Goal: Task Accomplishment & Management: Manage account settings

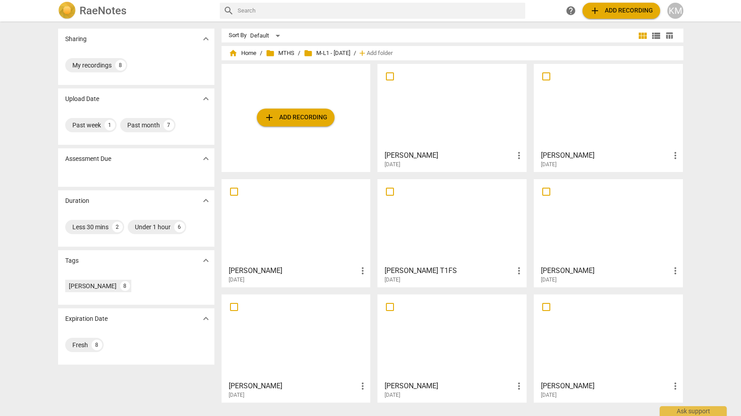
click at [285, 315] on div at bounding box center [296, 337] width 143 height 79
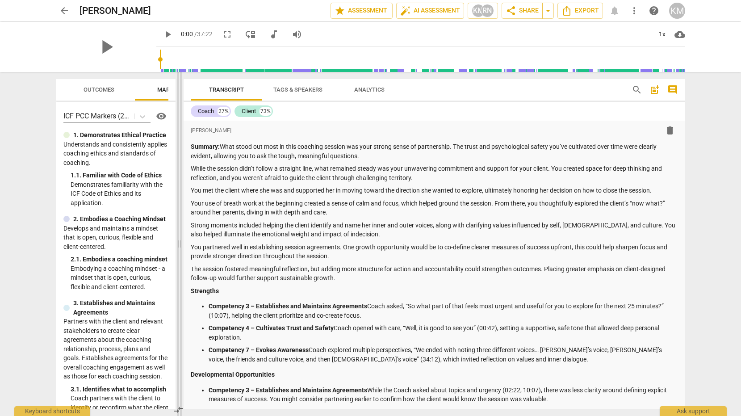
drag, startPoint x: 369, startPoint y: 161, endPoint x: 177, endPoint y: 157, distance: 191.8
click at [177, 157] on span at bounding box center [179, 244] width 5 height 344
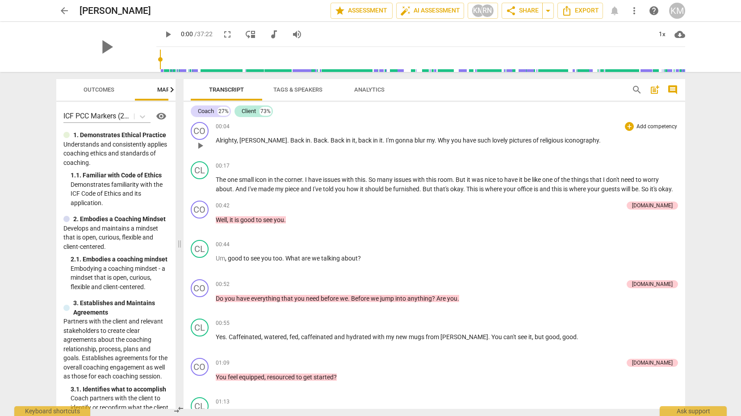
scroll to position [764, 0]
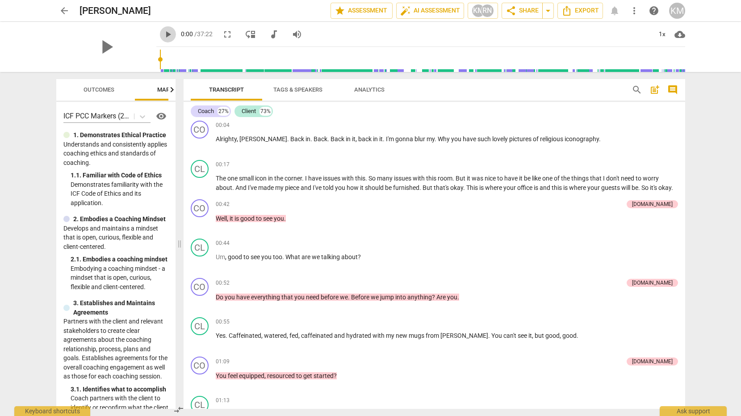
click at [163, 35] on span "play_arrow" at bounding box center [168, 34] width 11 height 11
click at [104, 48] on span "pause" at bounding box center [106, 46] width 23 height 23
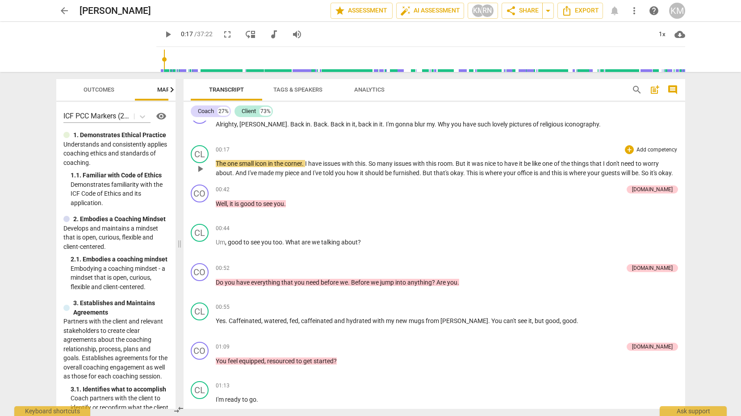
scroll to position [773, 0]
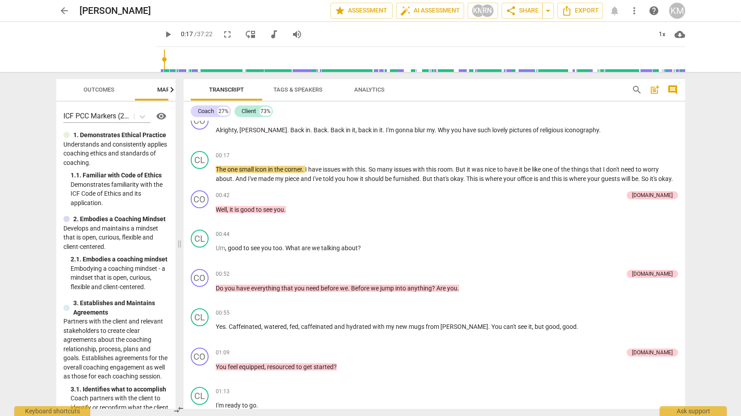
click at [163, 35] on span "play_arrow" at bounding box center [168, 34] width 11 height 11
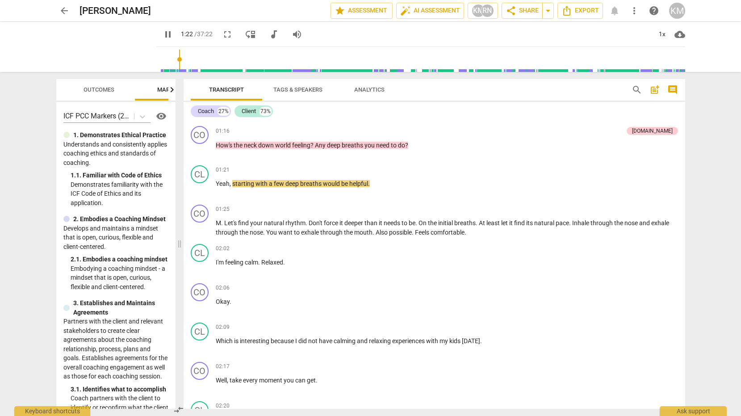
scroll to position [1074, 0]
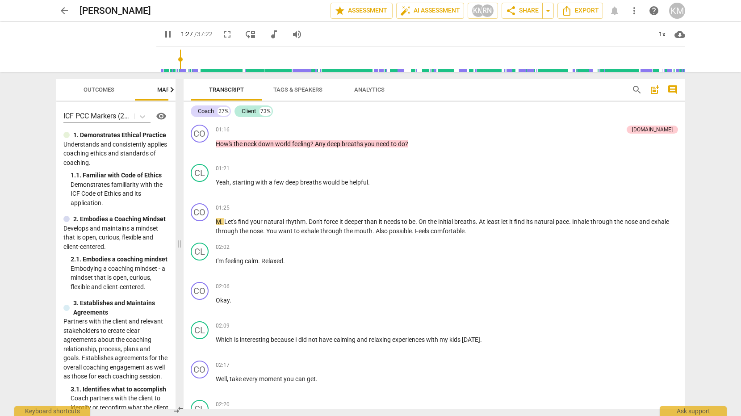
click at [163, 35] on span "pause" at bounding box center [168, 34] width 11 height 11
click at [163, 37] on span "play_arrow" at bounding box center [168, 34] width 11 height 11
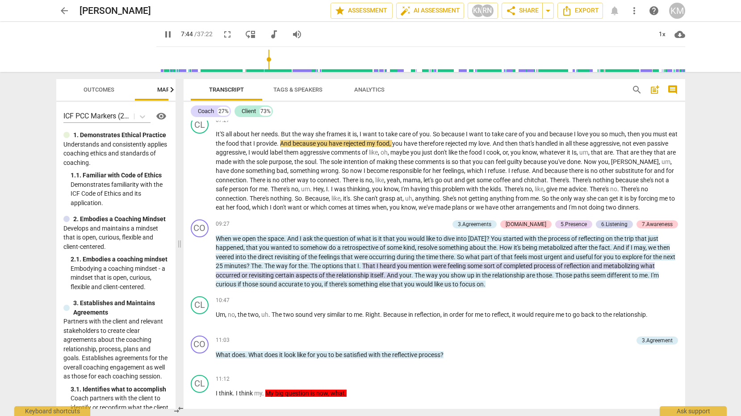
scroll to position [1707, 0]
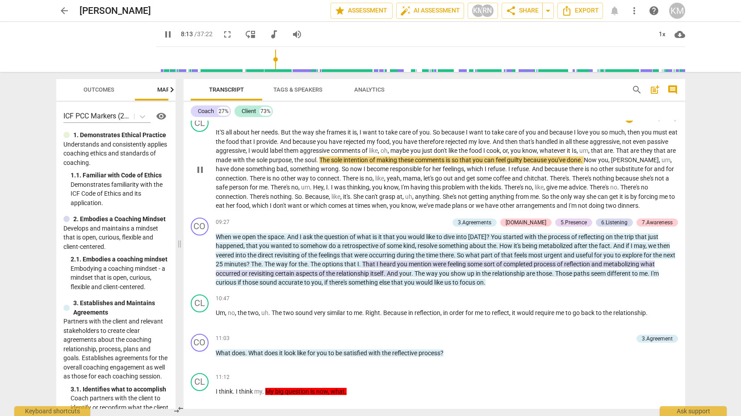
click at [365, 200] on span "She" at bounding box center [360, 196] width 12 height 7
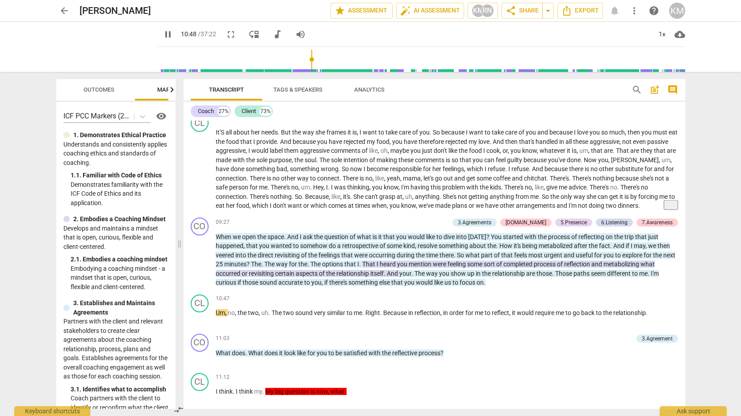
click at [163, 35] on span "pause" at bounding box center [168, 34] width 11 height 11
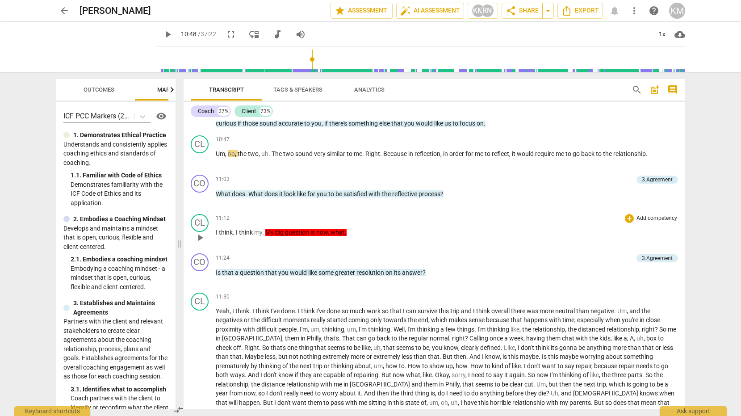
scroll to position [1857, 0]
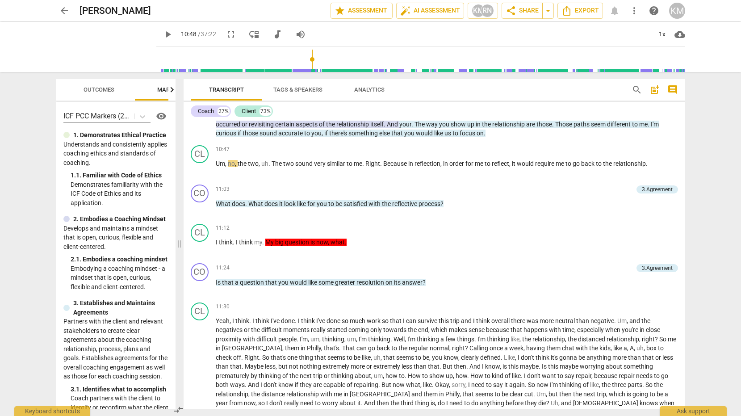
click at [163, 36] on span "play_arrow" at bounding box center [168, 34] width 11 height 11
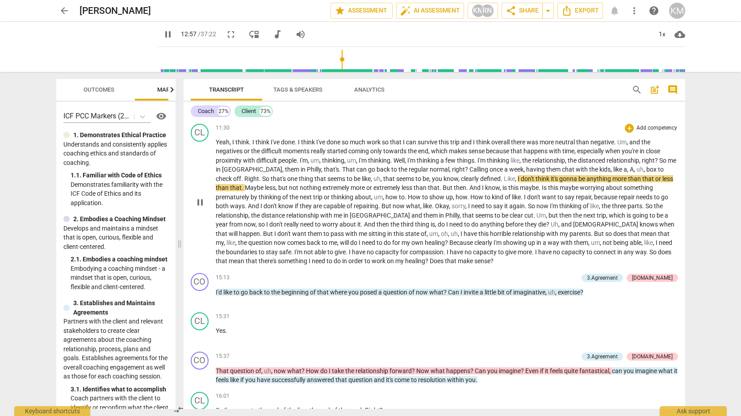
scroll to position [2070, 0]
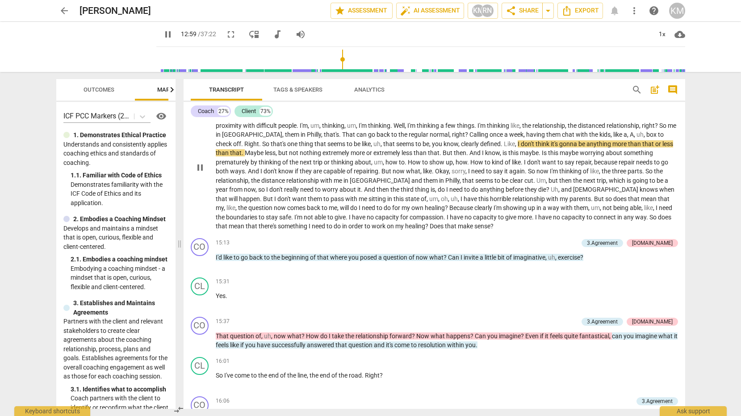
click at [594, 202] on span "But" at bounding box center [599, 198] width 11 height 7
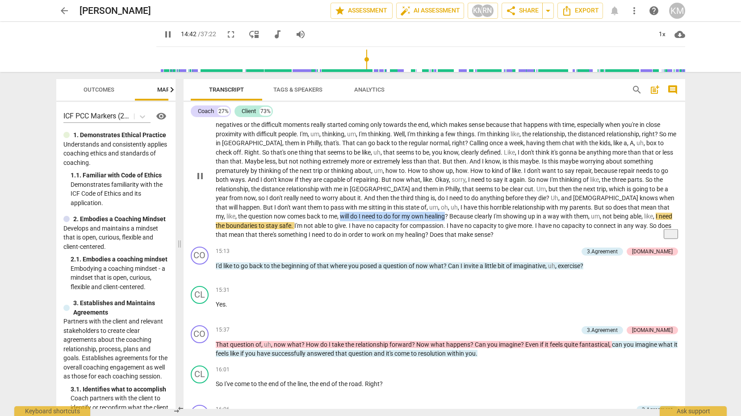
drag, startPoint x: 217, startPoint y: 225, endPoint x: 324, endPoint y: 225, distance: 106.4
click at [324, 225] on p "Yeah , I think . I think I've done . I think I've done so much work so that I c…" at bounding box center [447, 175] width 463 height 128
click at [335, 215] on div "+" at bounding box center [334, 214] width 9 height 9
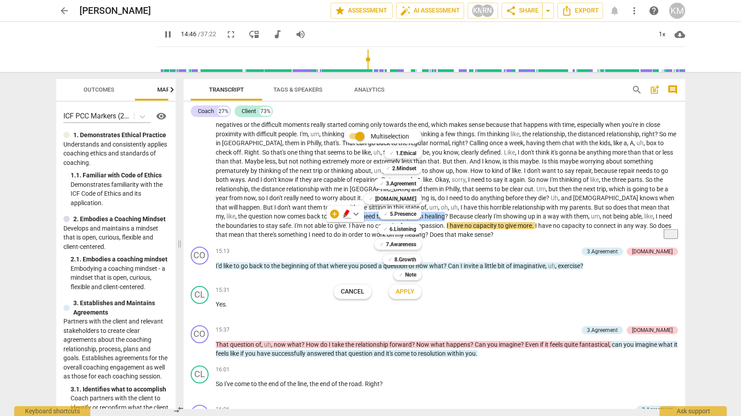
click at [345, 215] on div "Multiselection m ✓ 1.Ethical 1 ✓ 2.Mindset 2 ✓ 3.Agreement 3 ✓ [DOMAIN_NAME] 4 …" at bounding box center [384, 214] width 109 height 174
click at [319, 223] on div at bounding box center [370, 208] width 741 height 416
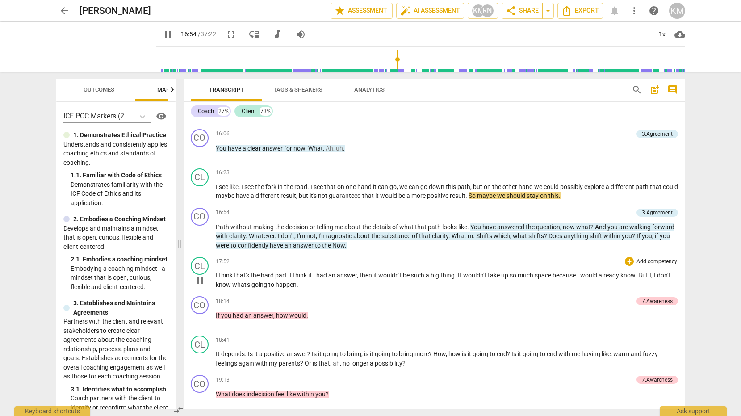
scroll to position [2339, 0]
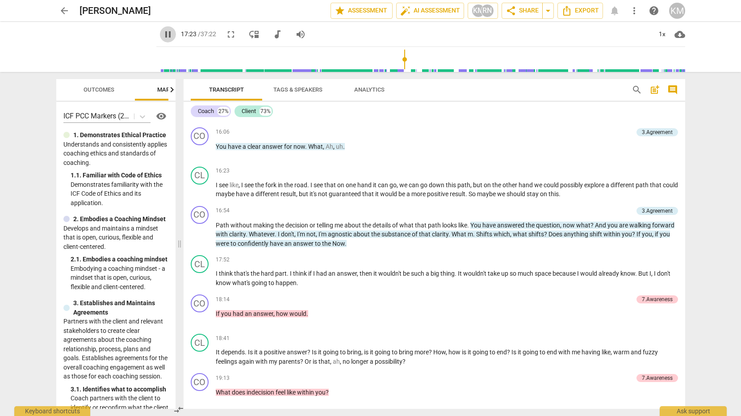
click at [163, 34] on span "pause" at bounding box center [168, 34] width 11 height 11
type input "1044"
click at [63, 11] on span "arrow_back" at bounding box center [64, 10] width 11 height 11
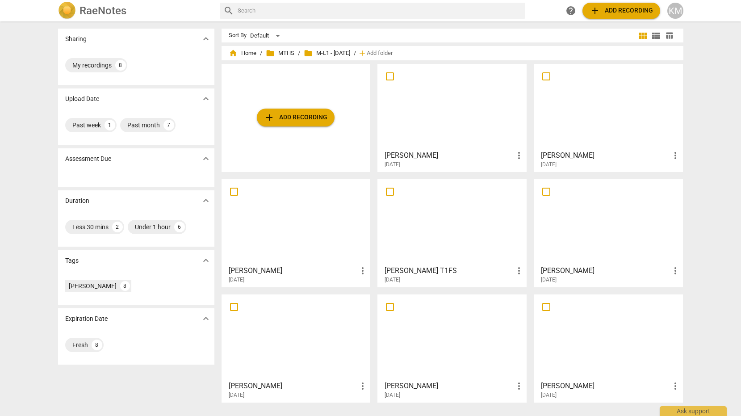
click at [323, 227] on div at bounding box center [296, 221] width 143 height 79
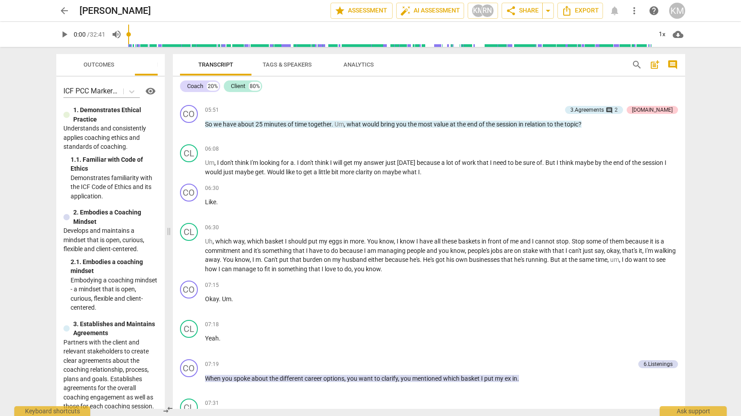
scroll to position [1307, 0]
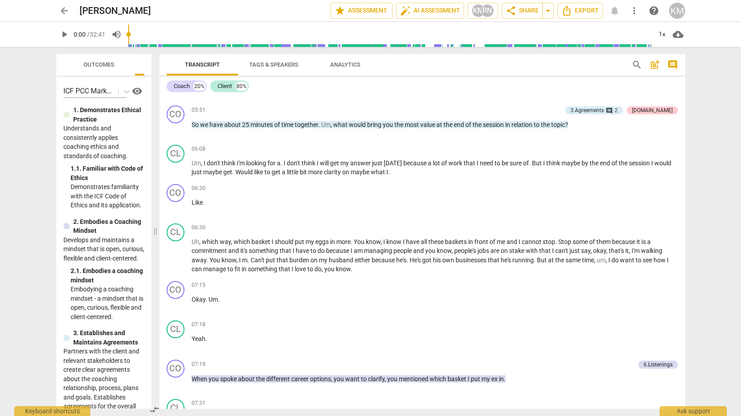
drag, startPoint x: 369, startPoint y: 150, endPoint x: 153, endPoint y: 144, distance: 215.9
click at [153, 144] on span at bounding box center [155, 231] width 5 height 369
click at [176, 128] on span "play_arrow" at bounding box center [176, 129] width 11 height 11
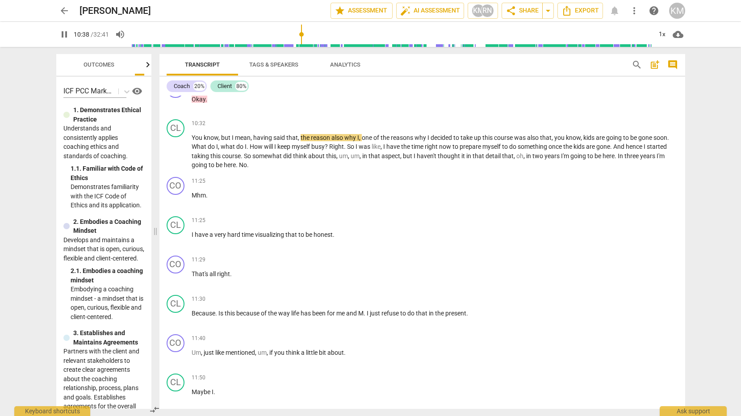
scroll to position [2019, 0]
click at [62, 33] on span "pause" at bounding box center [64, 34] width 11 height 11
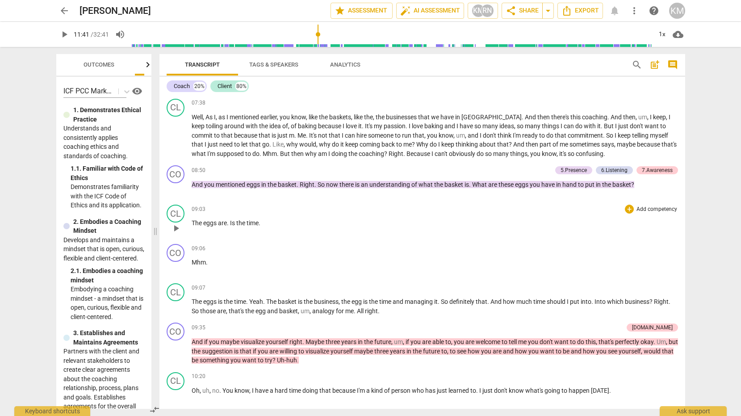
scroll to position [1679, 0]
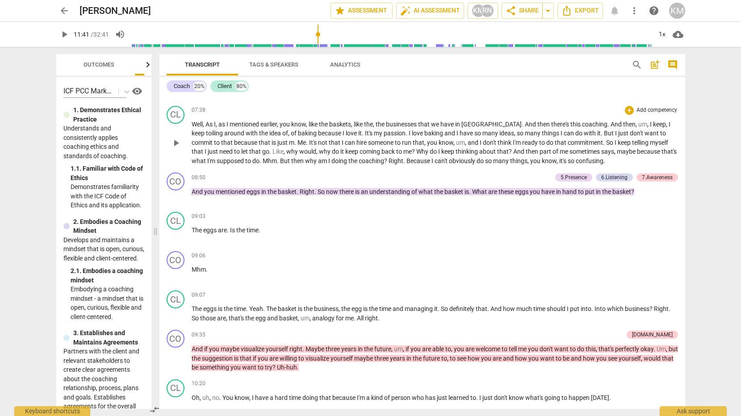
click at [407, 161] on span "Because" at bounding box center [419, 160] width 25 height 7
click at [407, 160] on span "Because" at bounding box center [419, 160] width 25 height 7
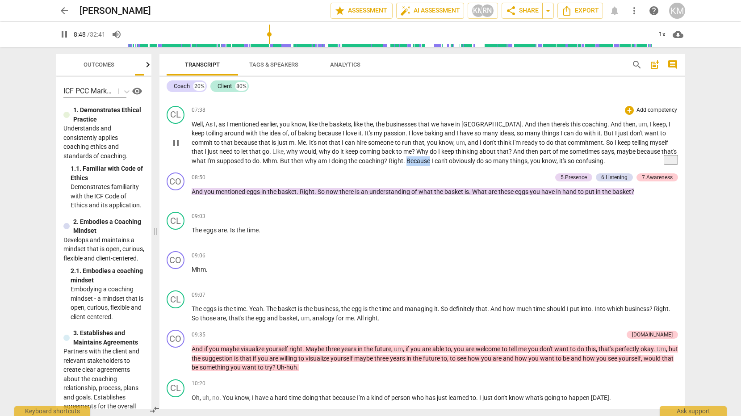
click at [407, 160] on span "Because" at bounding box center [419, 160] width 25 height 7
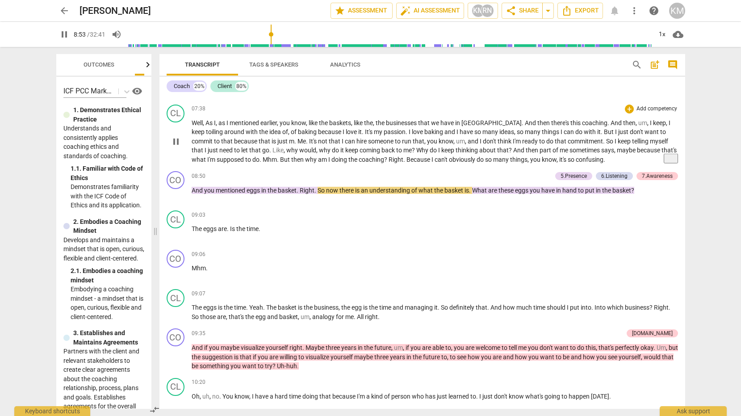
scroll to position [1678, 0]
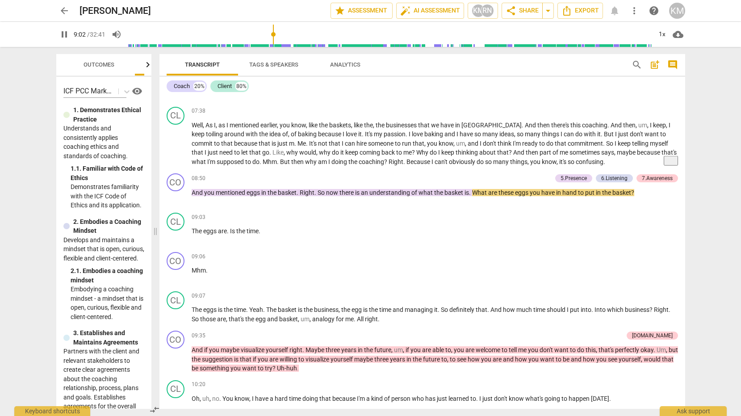
click at [66, 34] on span "pause" at bounding box center [64, 34] width 11 height 11
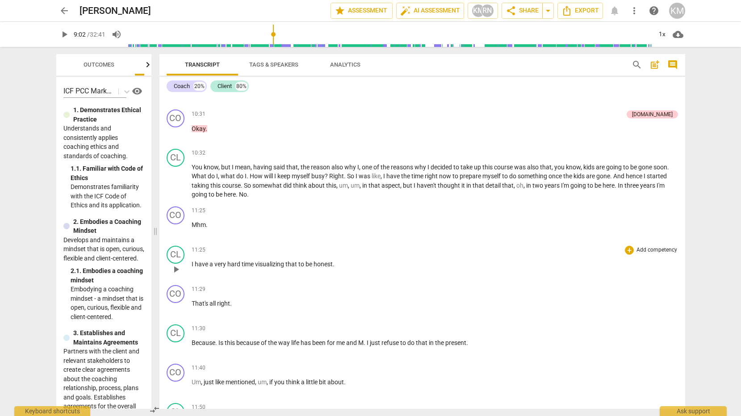
scroll to position [1991, 0]
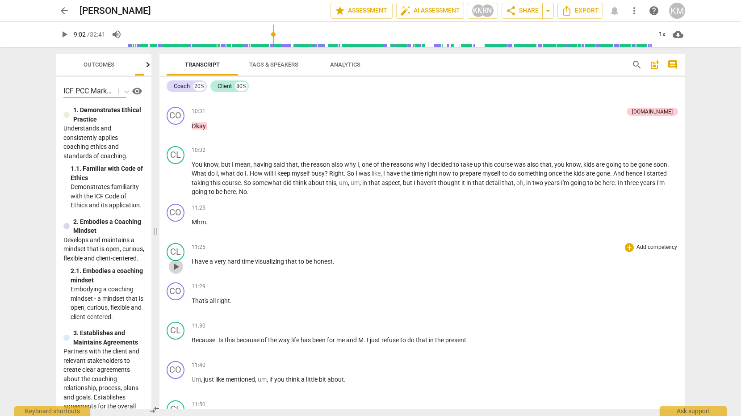
click at [177, 268] on span "play_arrow" at bounding box center [176, 266] width 11 height 11
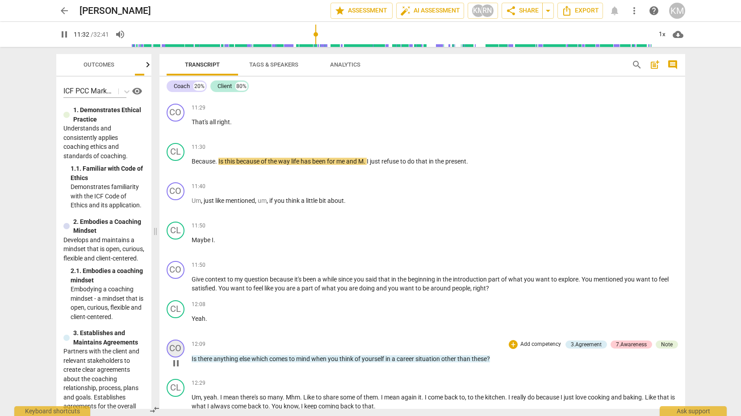
scroll to position [2179, 0]
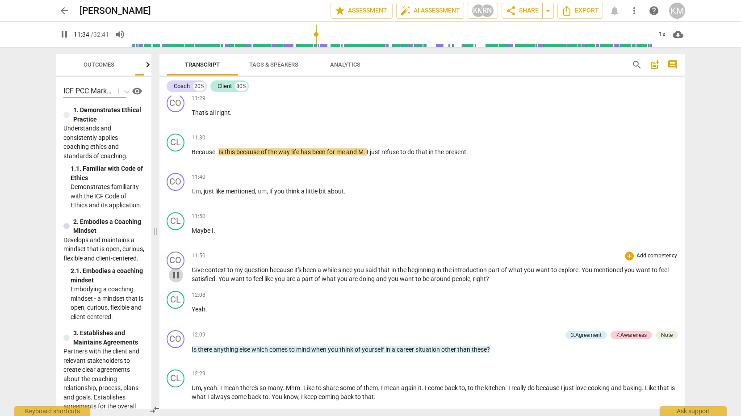
click at [175, 276] on span "pause" at bounding box center [176, 275] width 11 height 11
click at [176, 274] on span "play_arrow" at bounding box center [176, 275] width 11 height 11
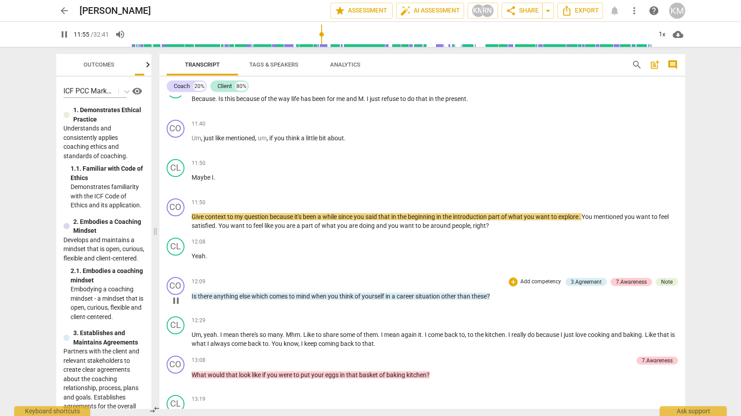
scroll to position [2233, 0]
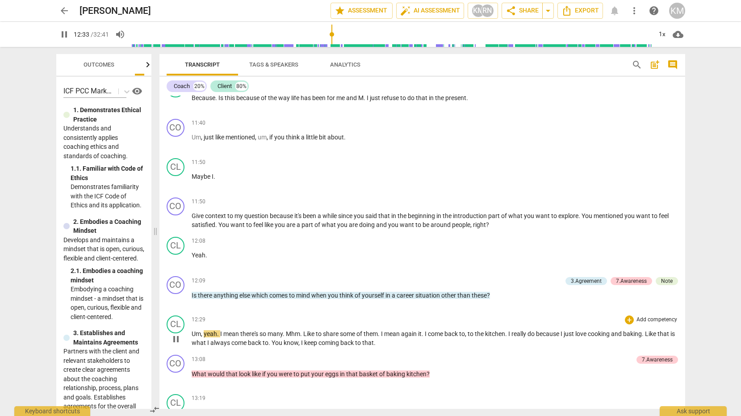
click at [177, 342] on span "pause" at bounding box center [176, 339] width 11 height 11
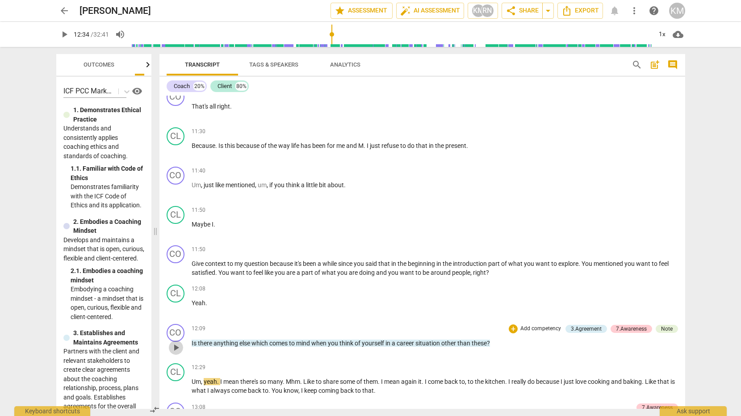
click at [176, 349] on span "play_arrow" at bounding box center [176, 347] width 11 height 11
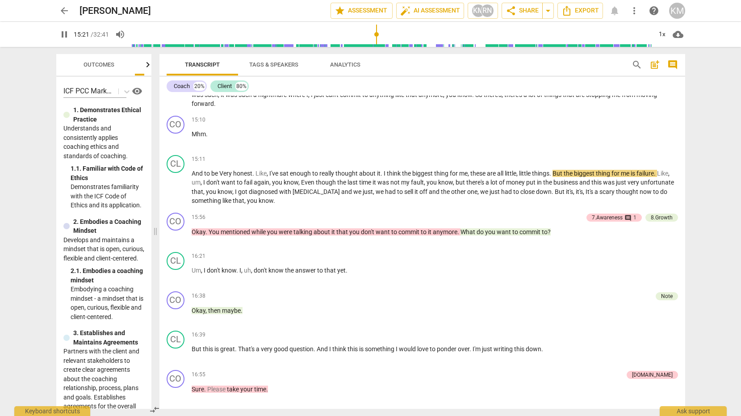
scroll to position [2608, 0]
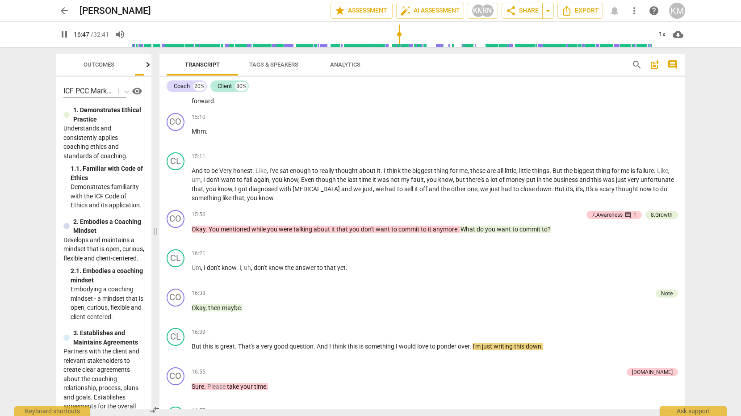
click at [65, 34] on span "pause" at bounding box center [64, 34] width 11 height 11
click at [195, 226] on span "Okay" at bounding box center [199, 229] width 14 height 7
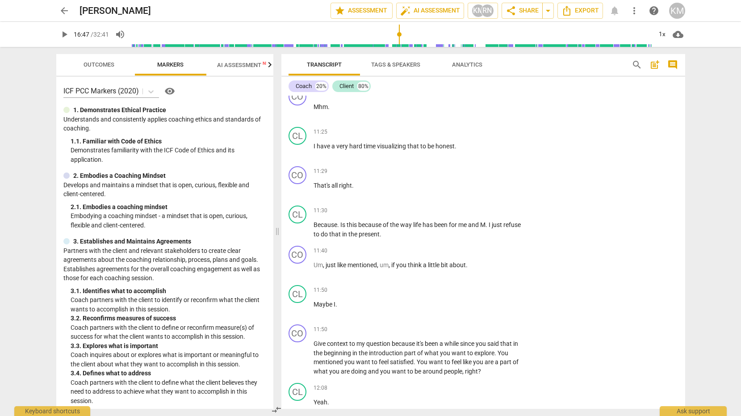
scroll to position [3160, 0]
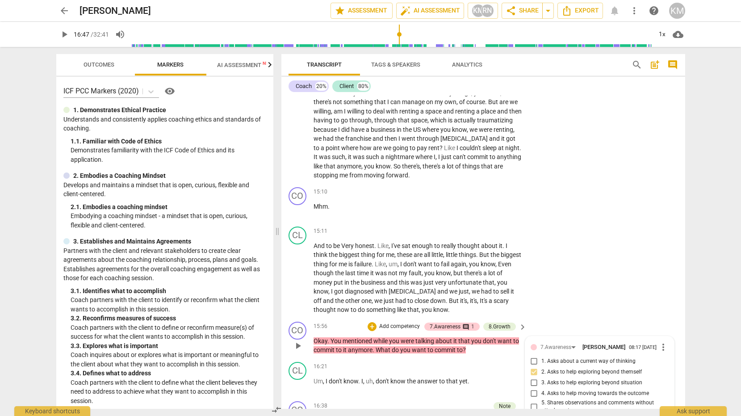
click at [299, 351] on span "play_arrow" at bounding box center [298, 346] width 11 height 11
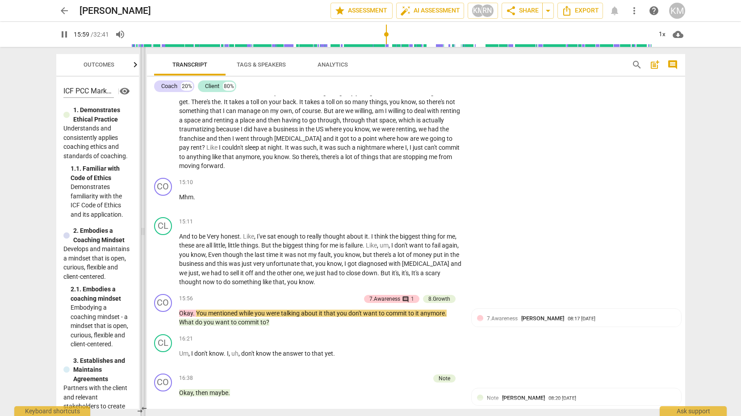
scroll to position [2814, 0]
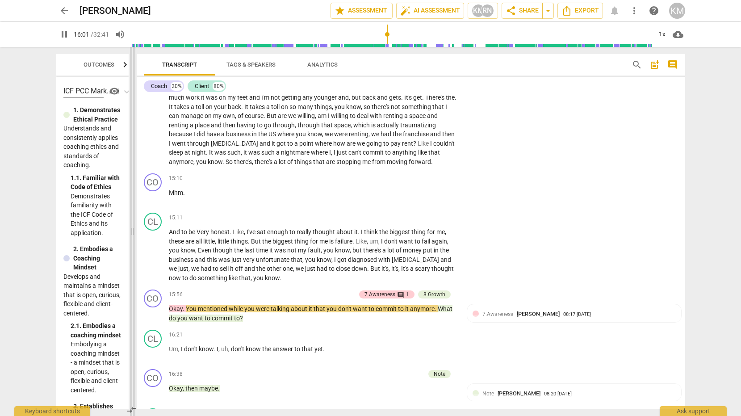
type input "962"
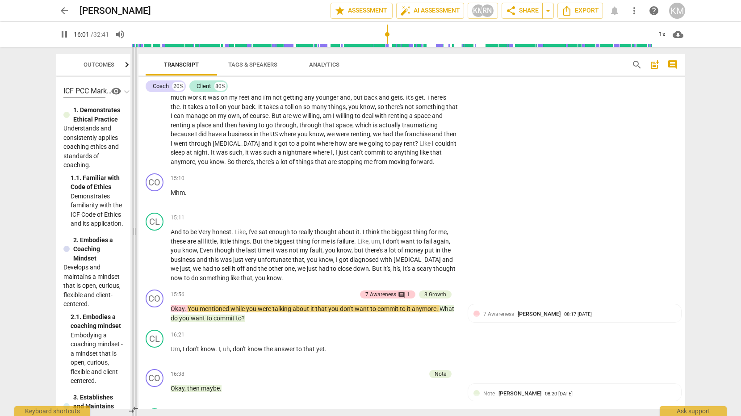
drag, startPoint x: 277, startPoint y: 234, endPoint x: 134, endPoint y: 180, distance: 152.9
click at [134, 180] on span at bounding box center [134, 231] width 5 height 369
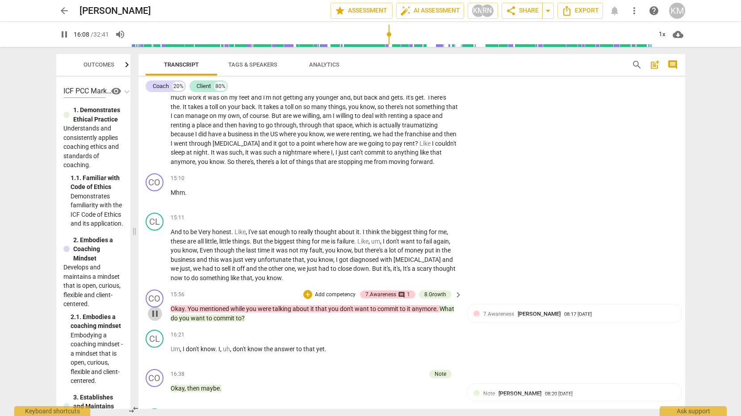
click at [156, 313] on span "pause" at bounding box center [155, 313] width 11 height 11
type input "969"
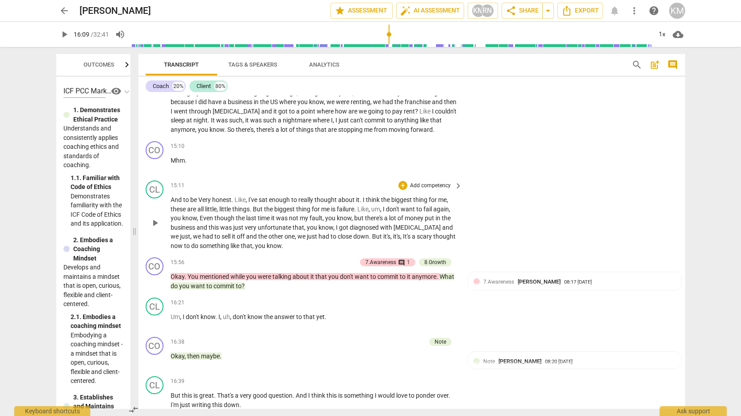
scroll to position [2842, 0]
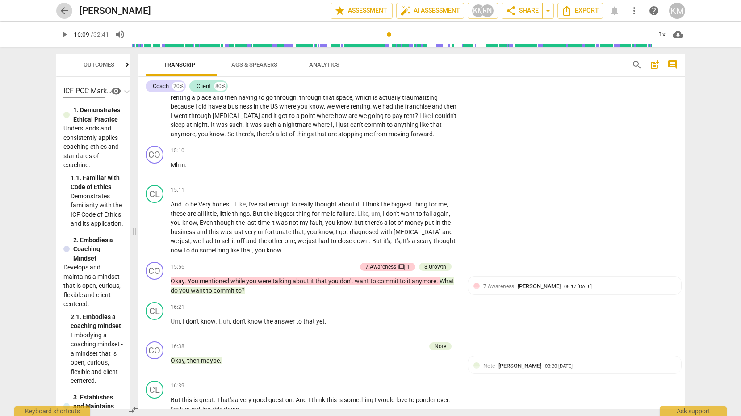
click at [66, 10] on span "arrow_back" at bounding box center [64, 10] width 11 height 11
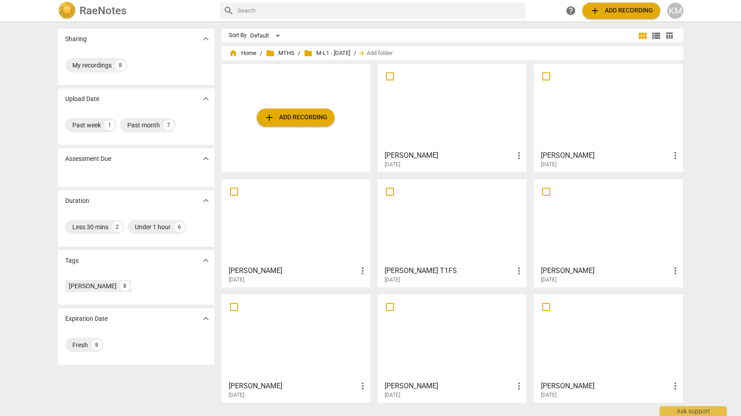
click at [478, 333] on div at bounding box center [452, 337] width 143 height 79
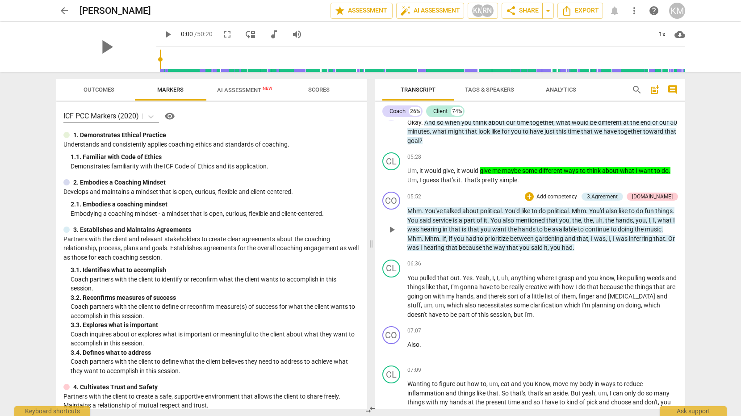
scroll to position [1326, 0]
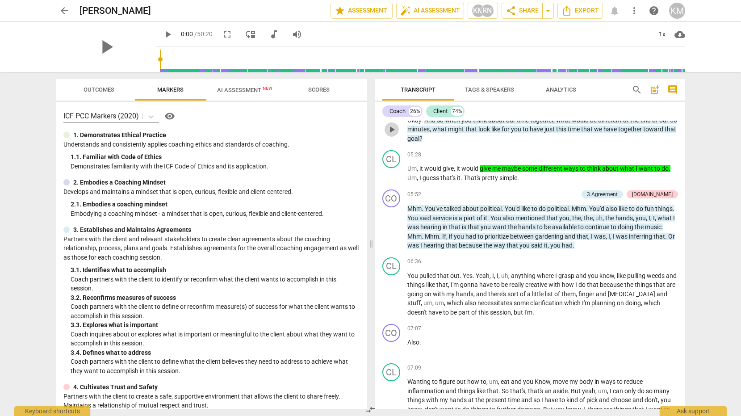
click at [392, 135] on span "play_arrow" at bounding box center [392, 129] width 11 height 11
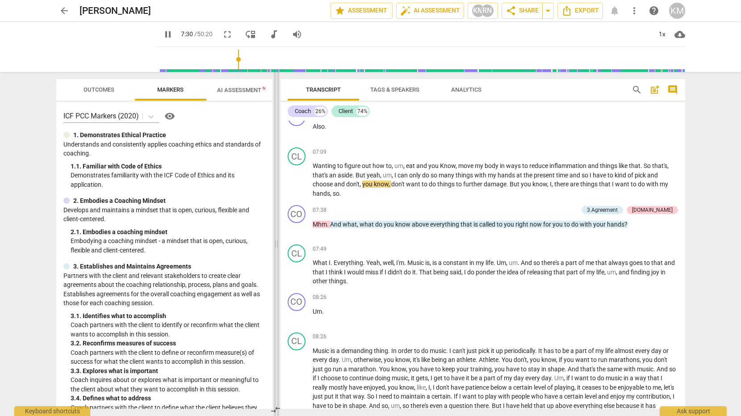
scroll to position [1293, 0]
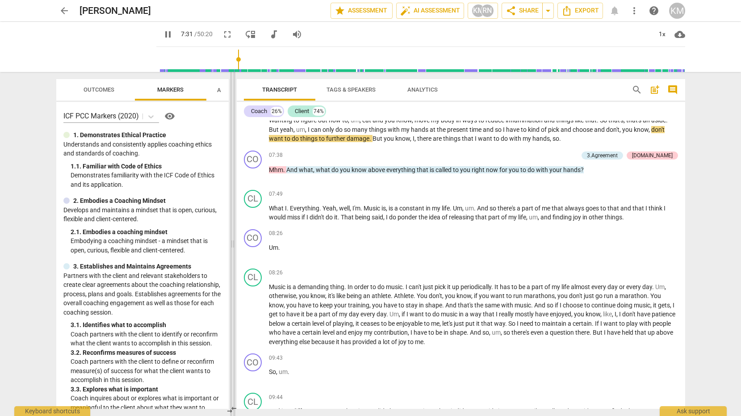
type input "452"
drag, startPoint x: 345, startPoint y: 243, endPoint x: 233, endPoint y: 236, distance: 111.9
click at [233, 236] on span at bounding box center [232, 244] width 5 height 344
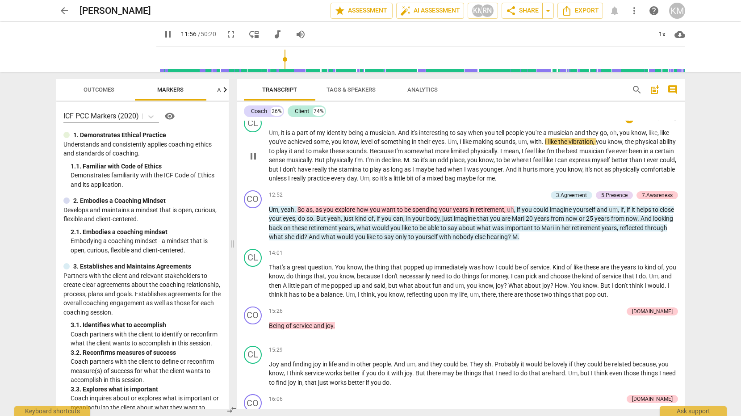
scroll to position [1838, 0]
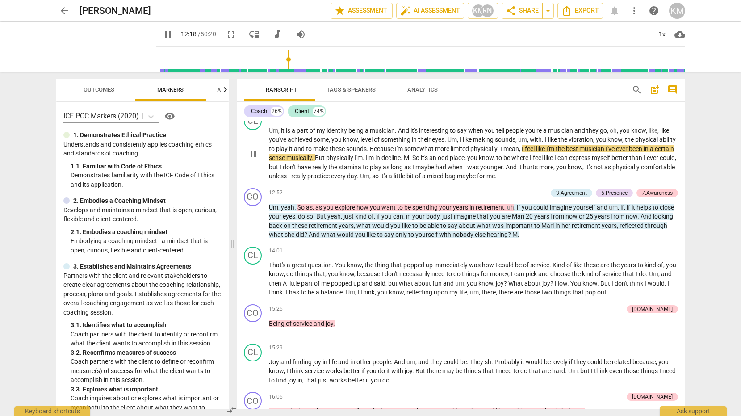
click at [468, 171] on span "I" at bounding box center [465, 167] width 3 height 7
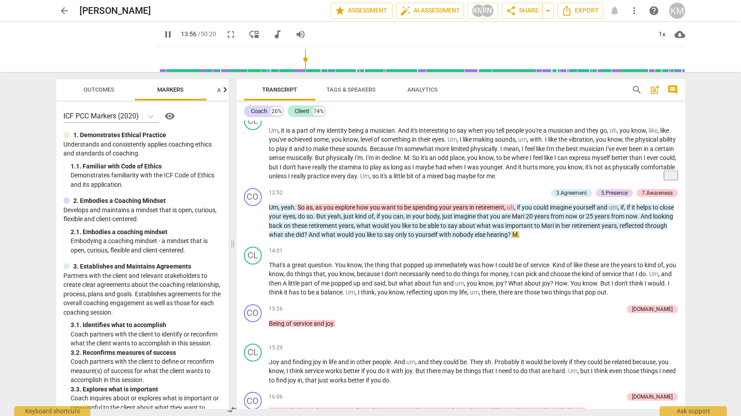
click at [163, 35] on span "pause" at bounding box center [168, 34] width 11 height 11
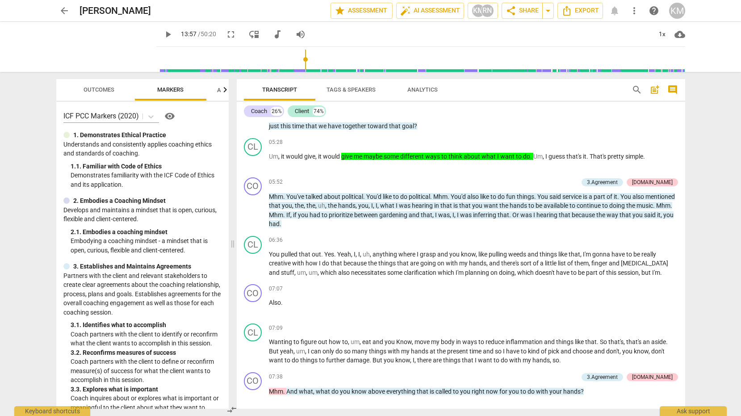
scroll to position [1078, 0]
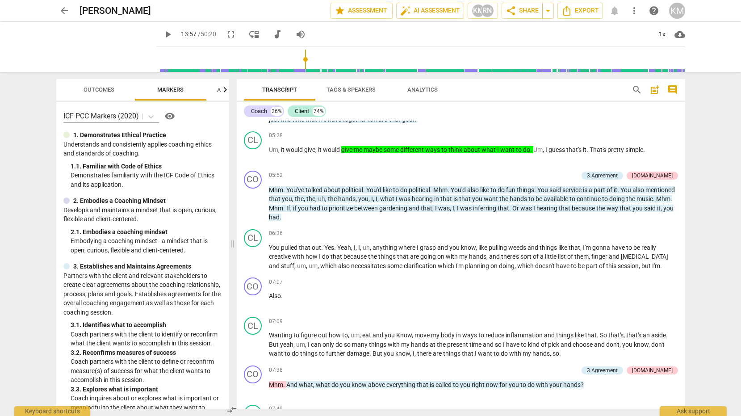
click at [163, 34] on span "play_arrow" at bounding box center [168, 34] width 11 height 11
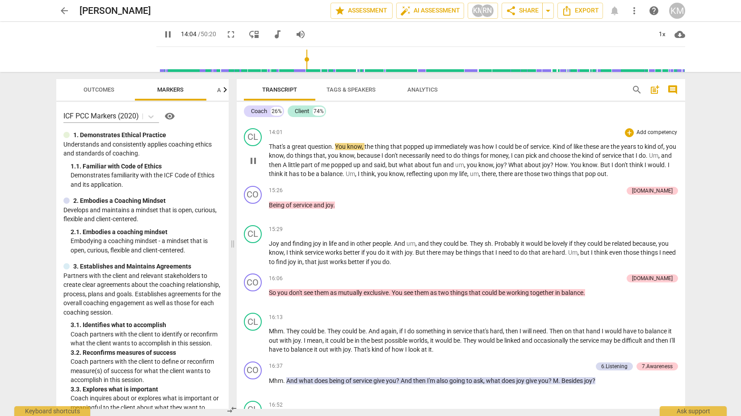
click at [271, 150] on span "That's" at bounding box center [278, 146] width 18 height 7
click at [270, 150] on span "That's" at bounding box center [278, 146] width 18 height 7
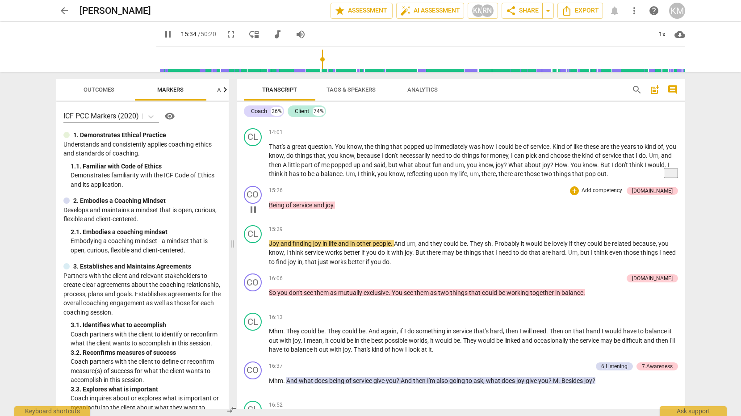
click at [254, 215] on span "pause" at bounding box center [253, 209] width 11 height 11
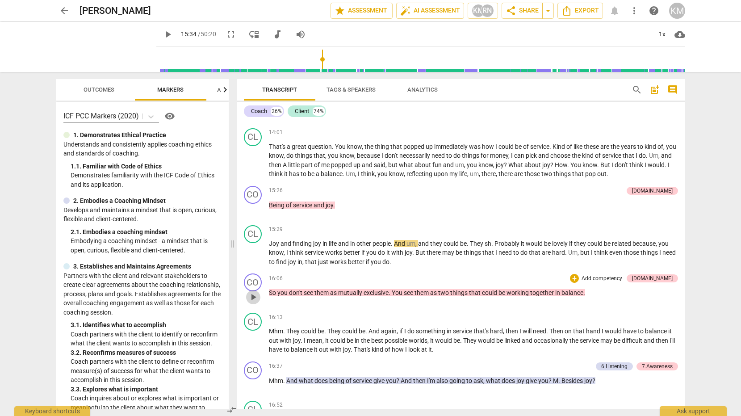
click at [253, 303] on span "play_arrow" at bounding box center [253, 297] width 11 height 11
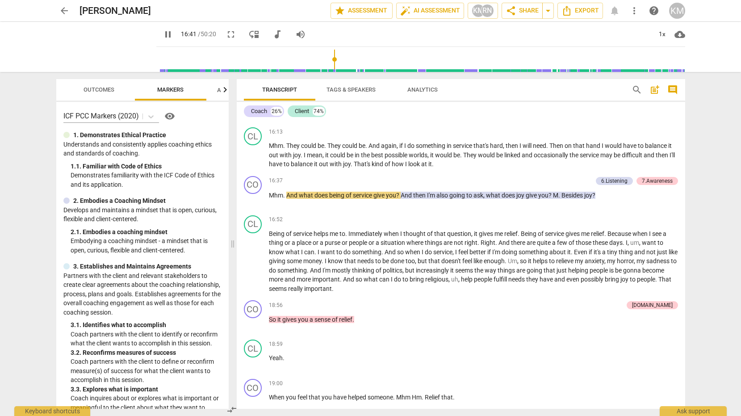
scroll to position [2144, 0]
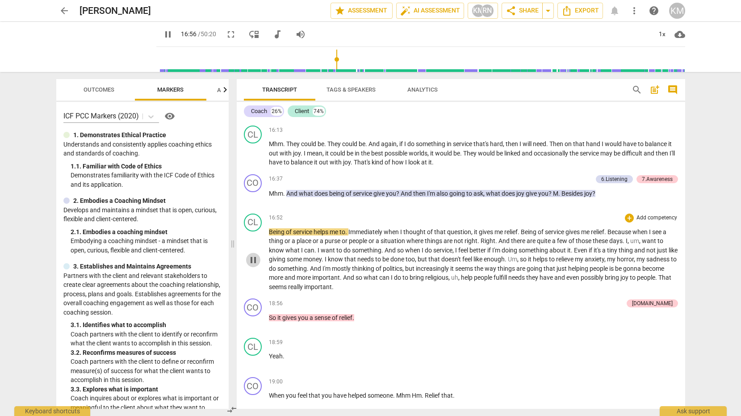
click at [254, 265] on span "pause" at bounding box center [253, 260] width 11 height 11
type input "1017"
click at [63, 10] on span "arrow_back" at bounding box center [64, 10] width 11 height 11
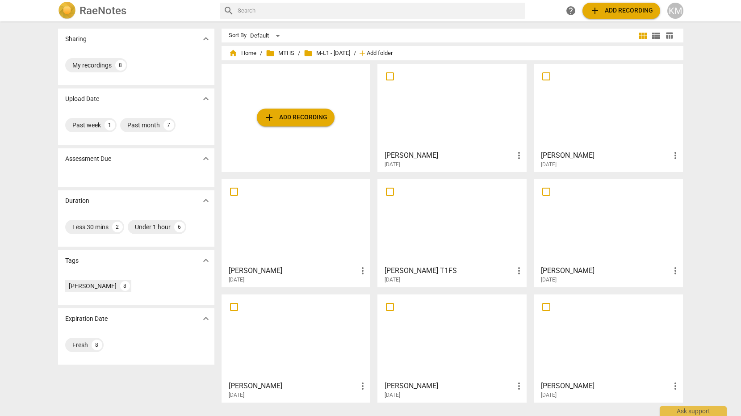
click at [376, 53] on span "Add folder" at bounding box center [380, 53] width 26 height 7
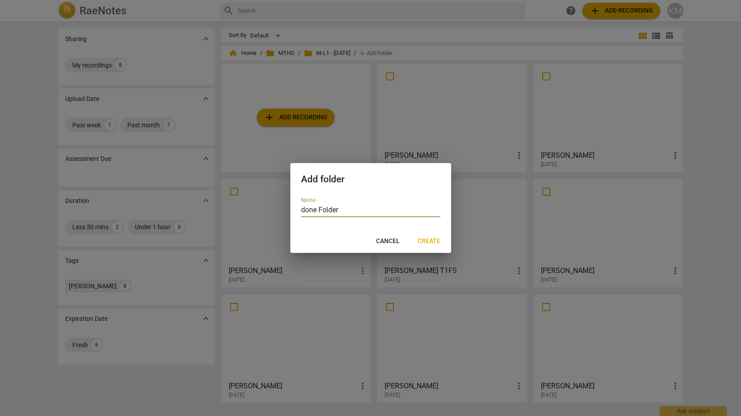
type input "done Folder"
click at [429, 240] on span "Create" at bounding box center [429, 241] width 23 height 9
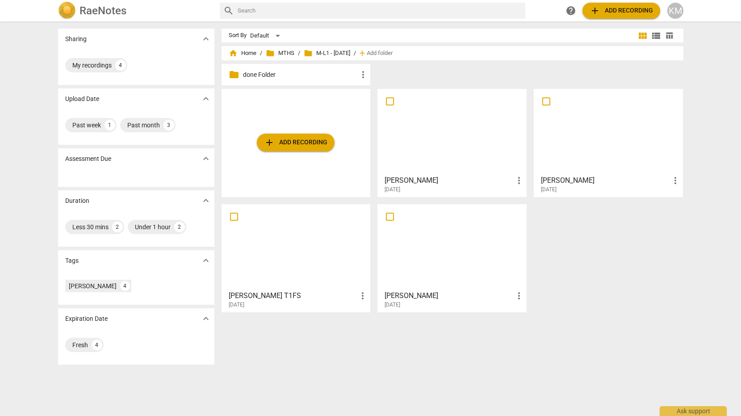
click at [336, 75] on p "done Folder" at bounding box center [300, 74] width 115 height 9
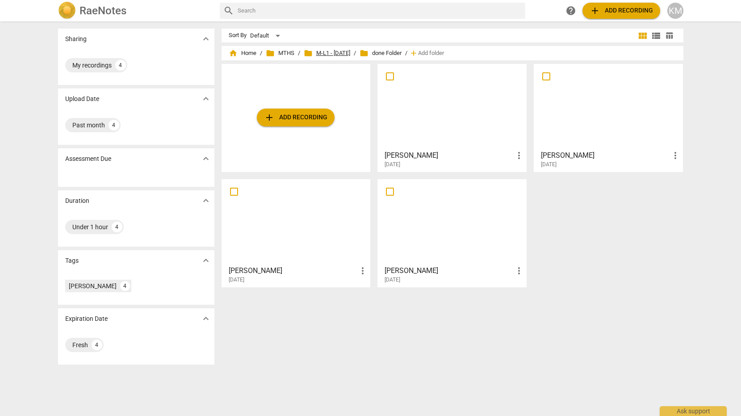
click at [342, 52] on span "folder M-L1 - [DATE]" at bounding box center [327, 53] width 46 height 9
